Goal: Navigation & Orientation: Find specific page/section

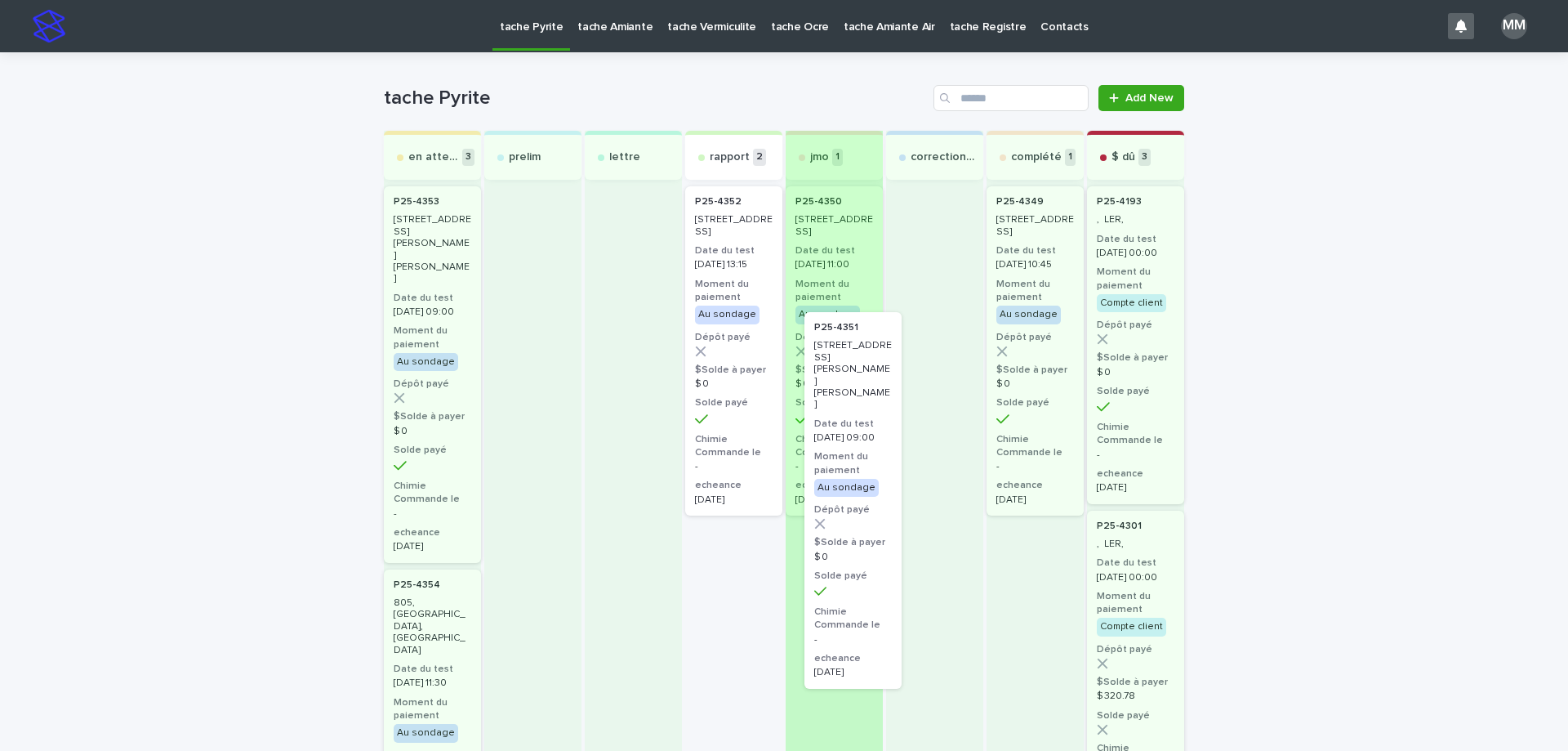
drag, startPoint x: 719, startPoint y: 256, endPoint x: 849, endPoint y: 389, distance: 186.0
click at [849, 389] on div "en attente 3 P25-[STREET_ADDRESS][PERSON_NAME][PERSON_NAME]-le-Grand Date du te…" at bounding box center [784, 744] width 800 height 1227
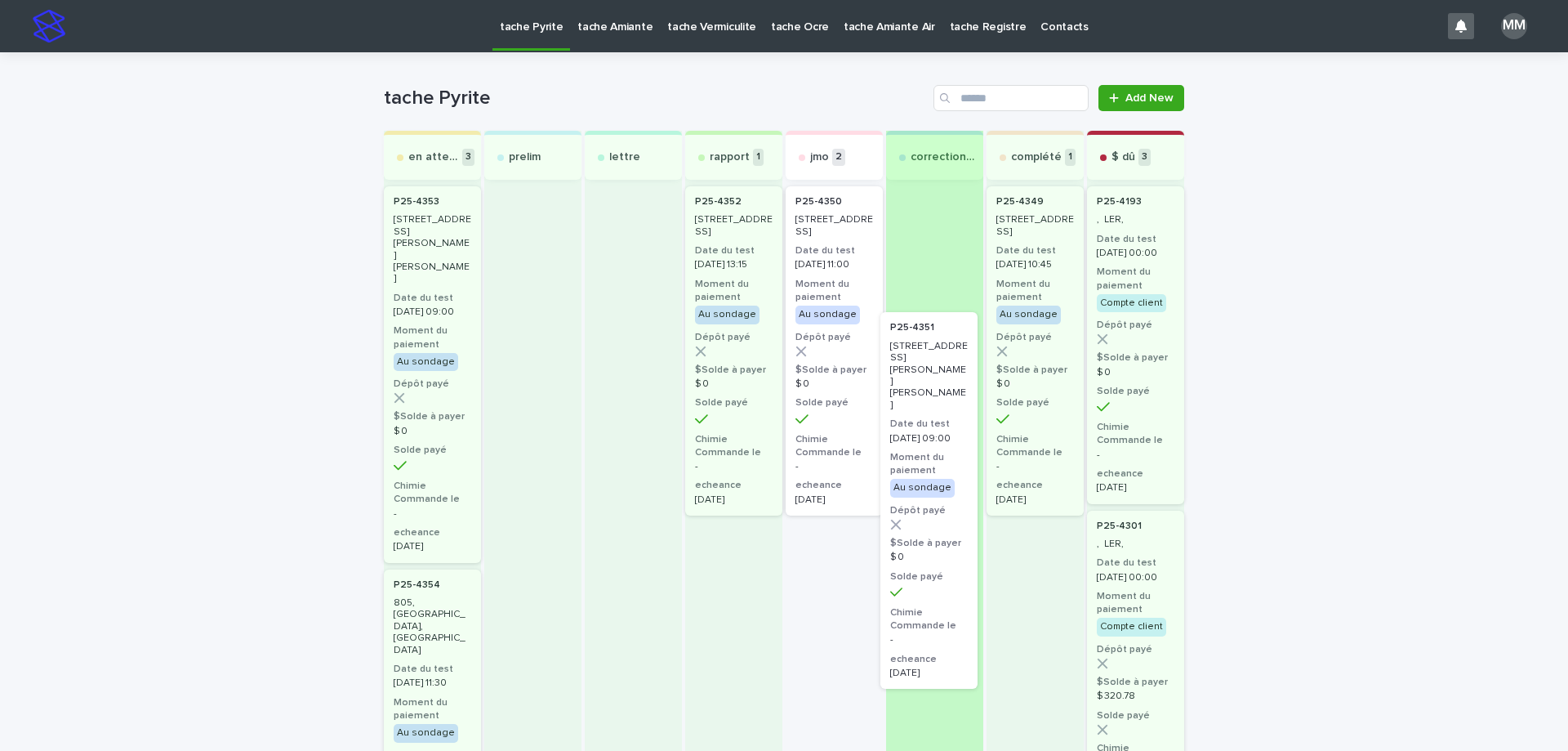
drag, startPoint x: 822, startPoint y: 649, endPoint x: 927, endPoint y: 423, distance: 249.2
click at [927, 423] on div "en attente 3 P25-[STREET_ADDRESS][PERSON_NAME][PERSON_NAME]-le-Grand Date du te…" at bounding box center [784, 744] width 800 height 1227
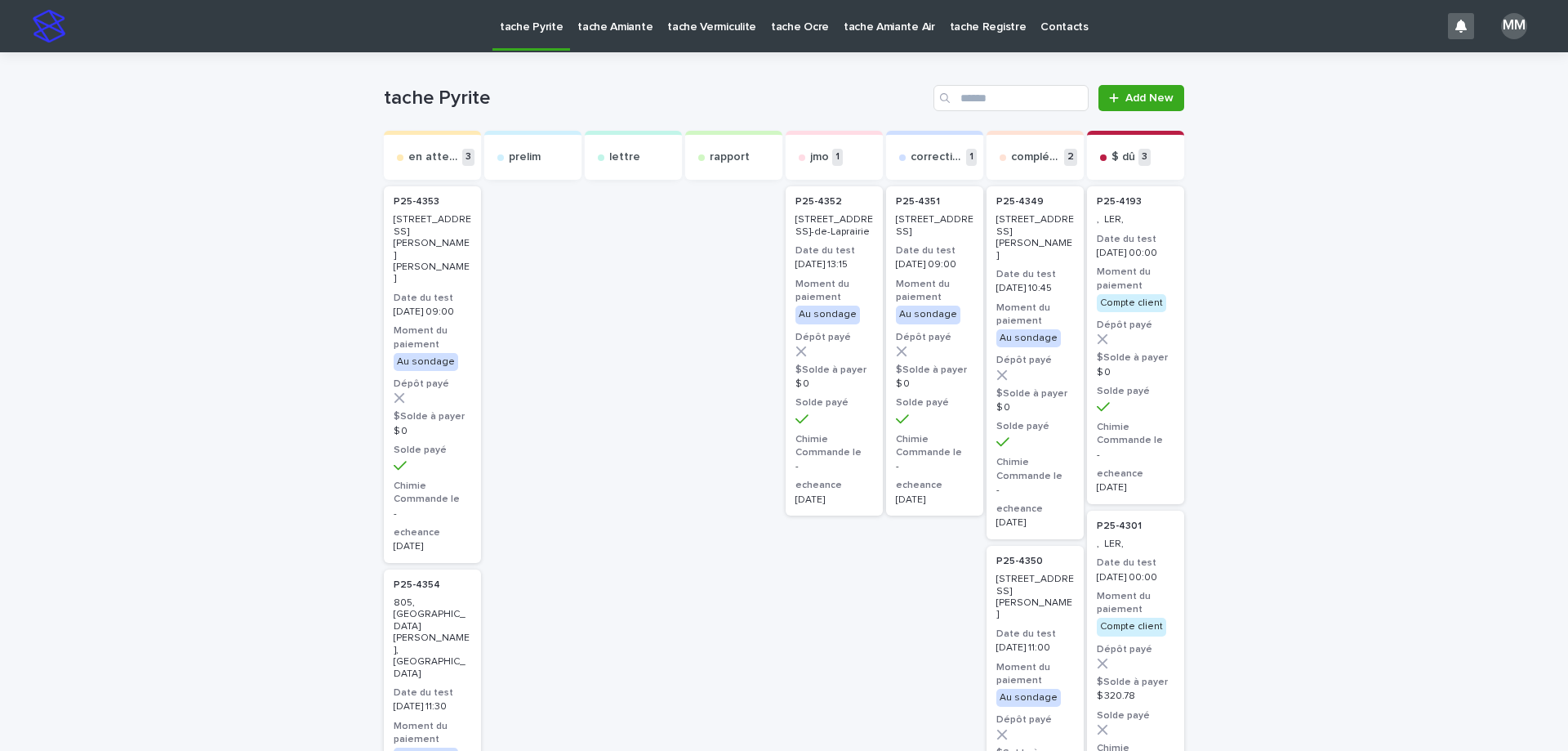
click at [629, 39] on link "tache Amiante" at bounding box center [615, 25] width 90 height 50
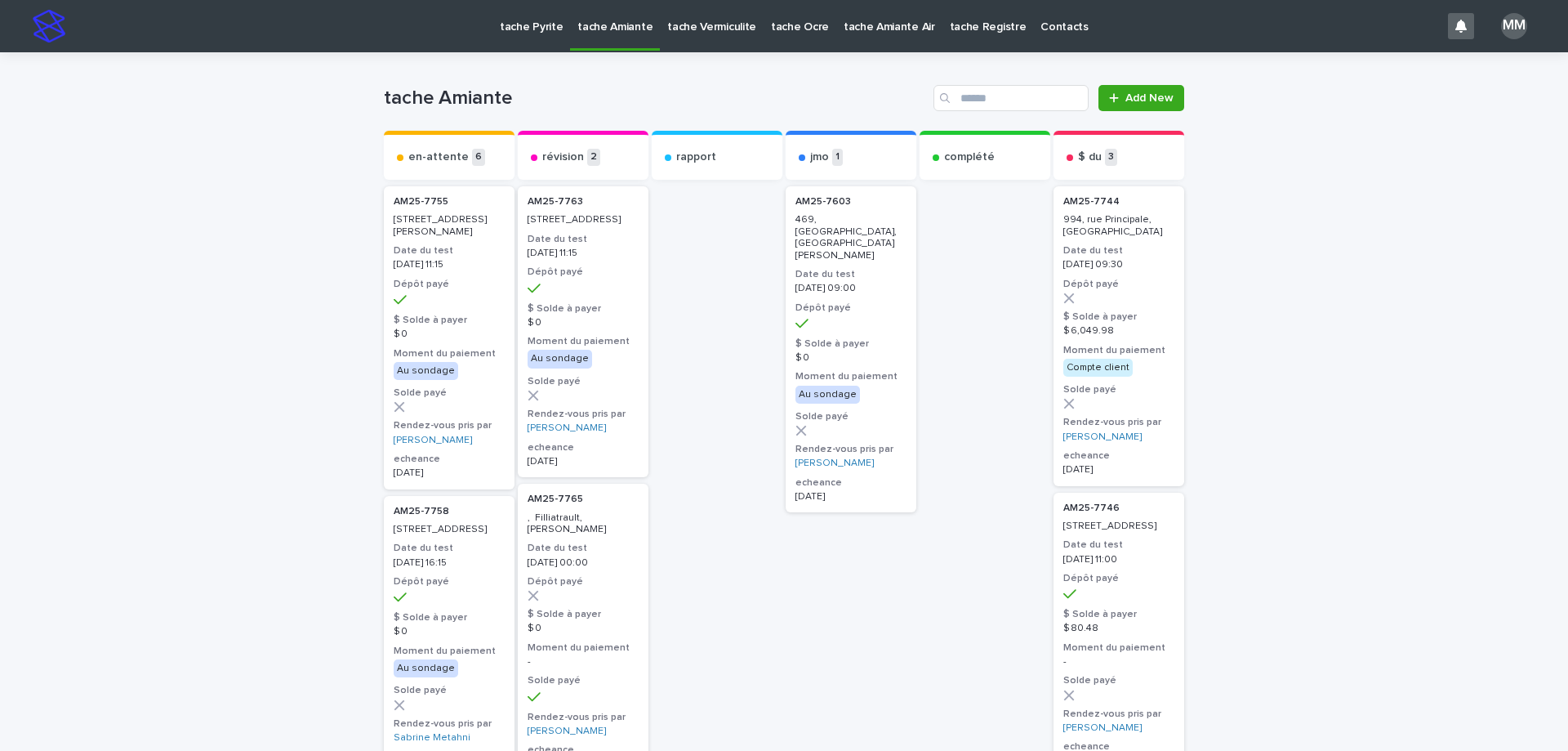
click at [533, 30] on p "tache Pyrite" at bounding box center [531, 17] width 63 height 34
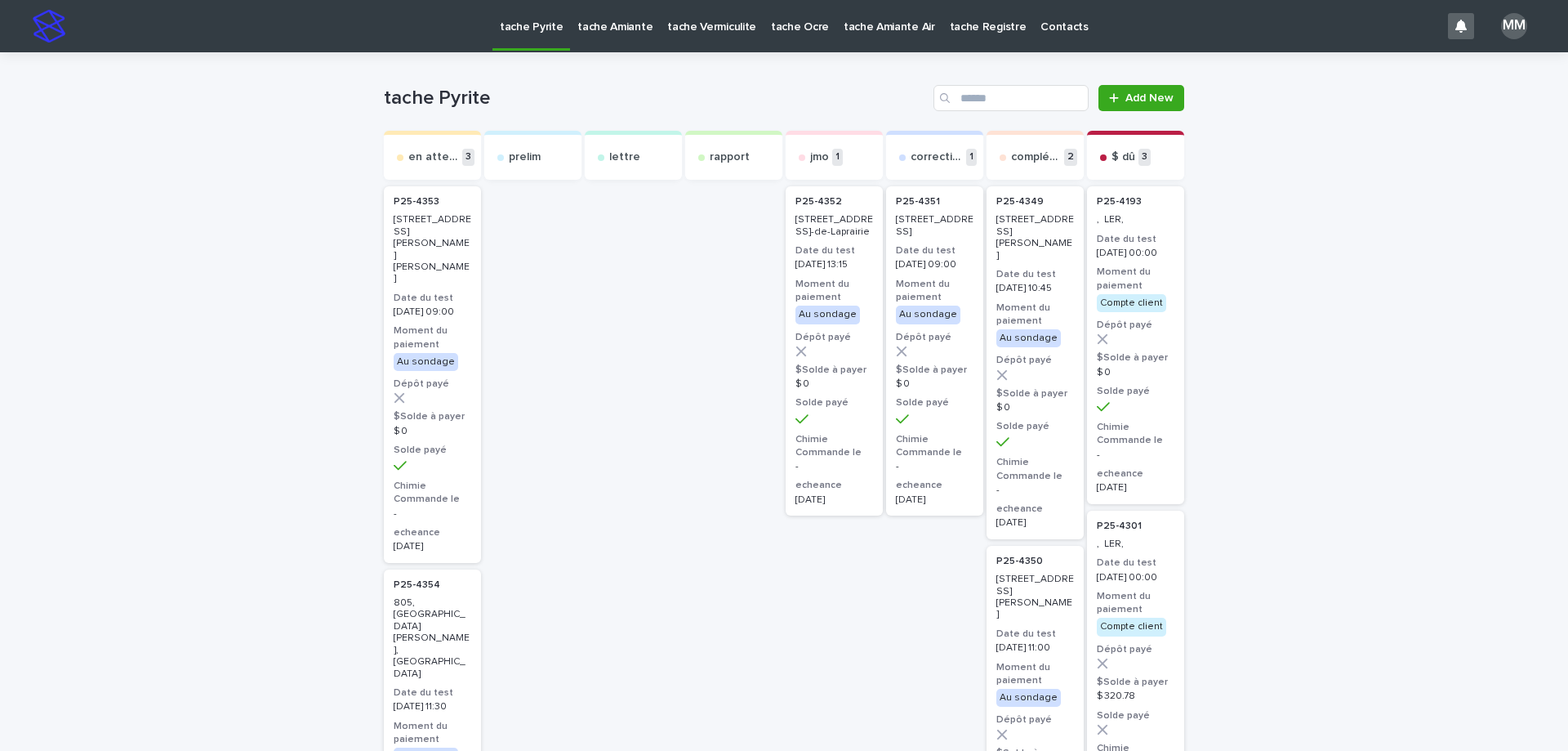
click at [633, 22] on p "tache Amiante" at bounding box center [614, 17] width 75 height 34
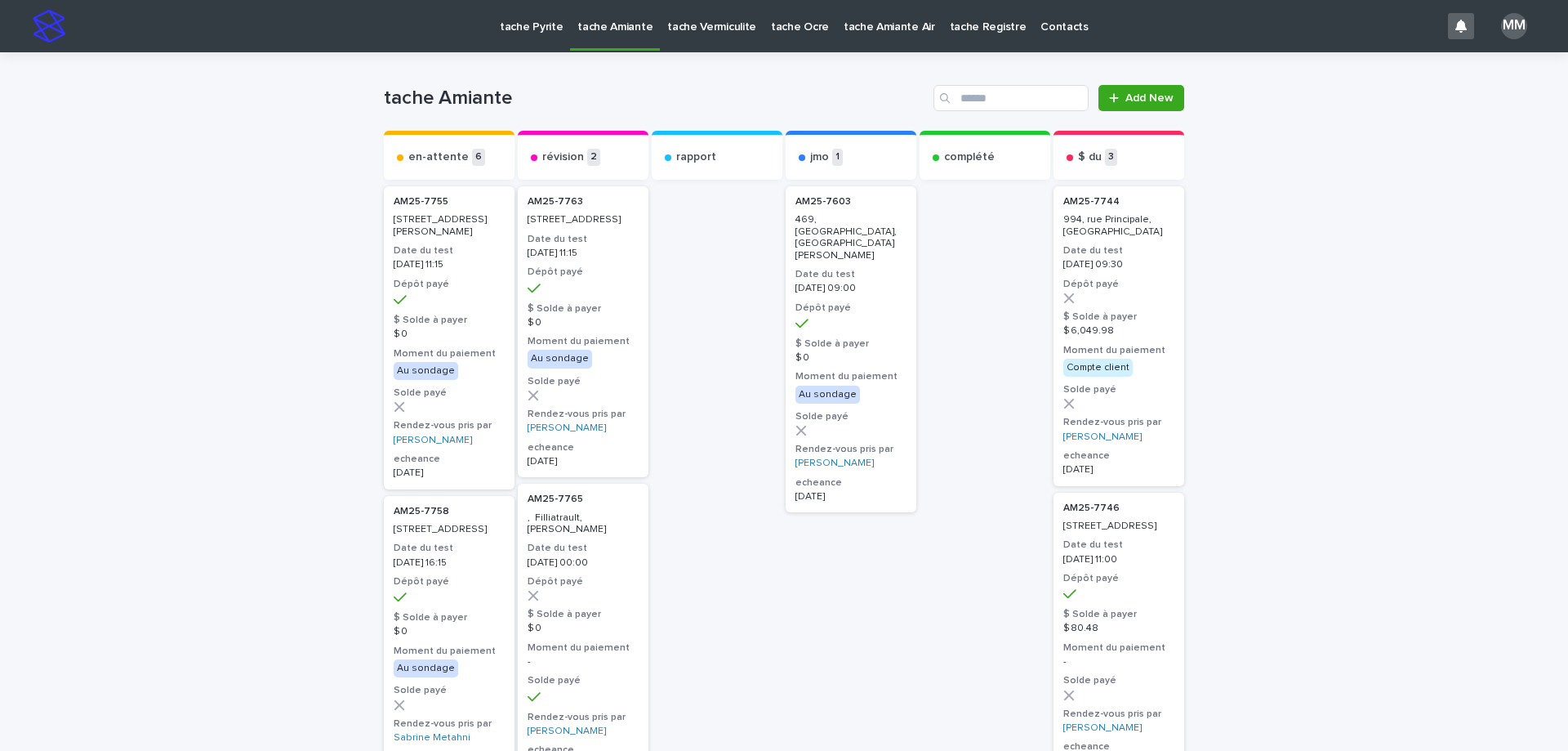
click at [746, 18] on div "tache Vermiculite" at bounding box center [711, 17] width 103 height 34
